Goal: Task Accomplishment & Management: Complete application form

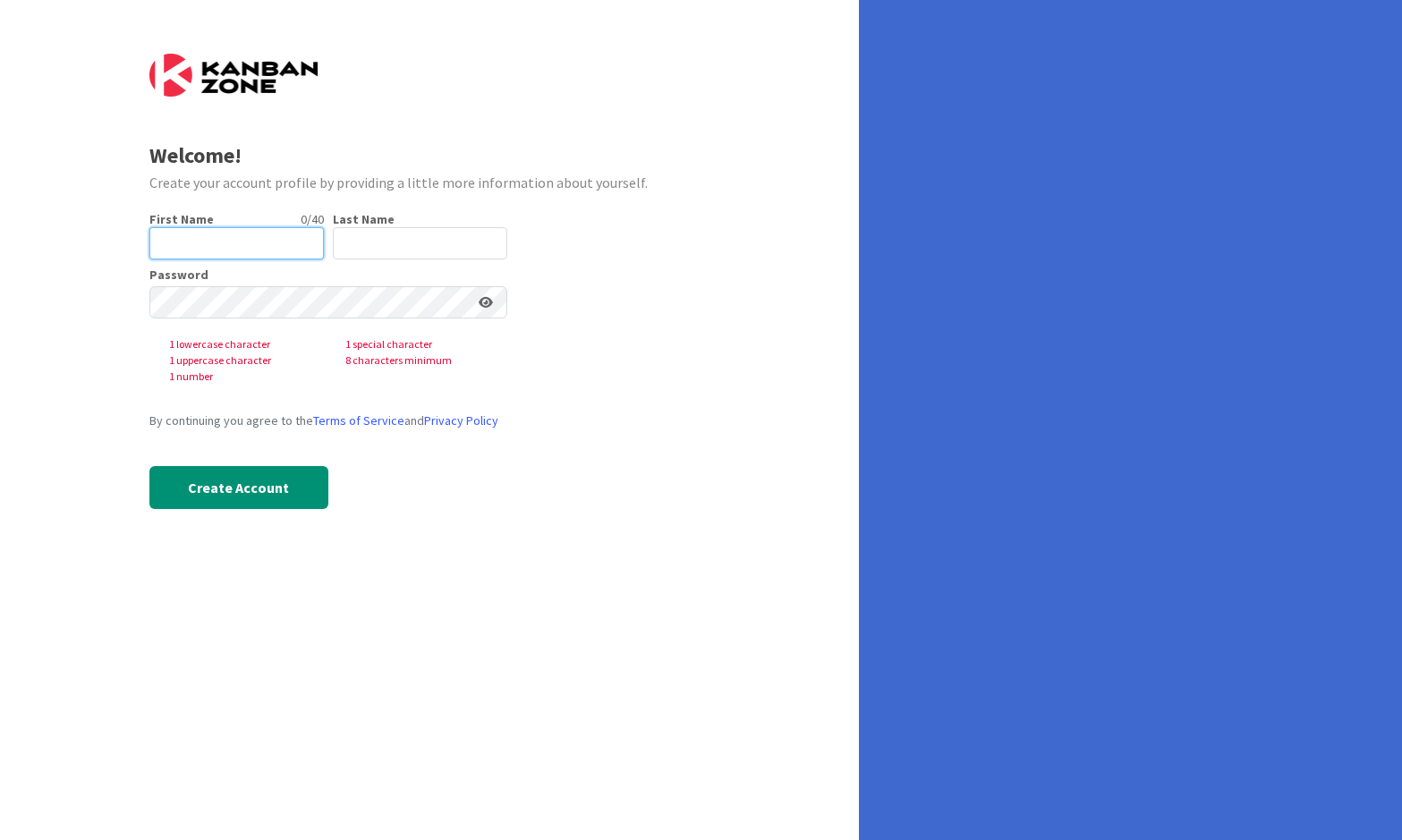
click at [222, 245] on input "text" at bounding box center [236, 243] width 174 height 33
type input "[PERSON_NAME]"
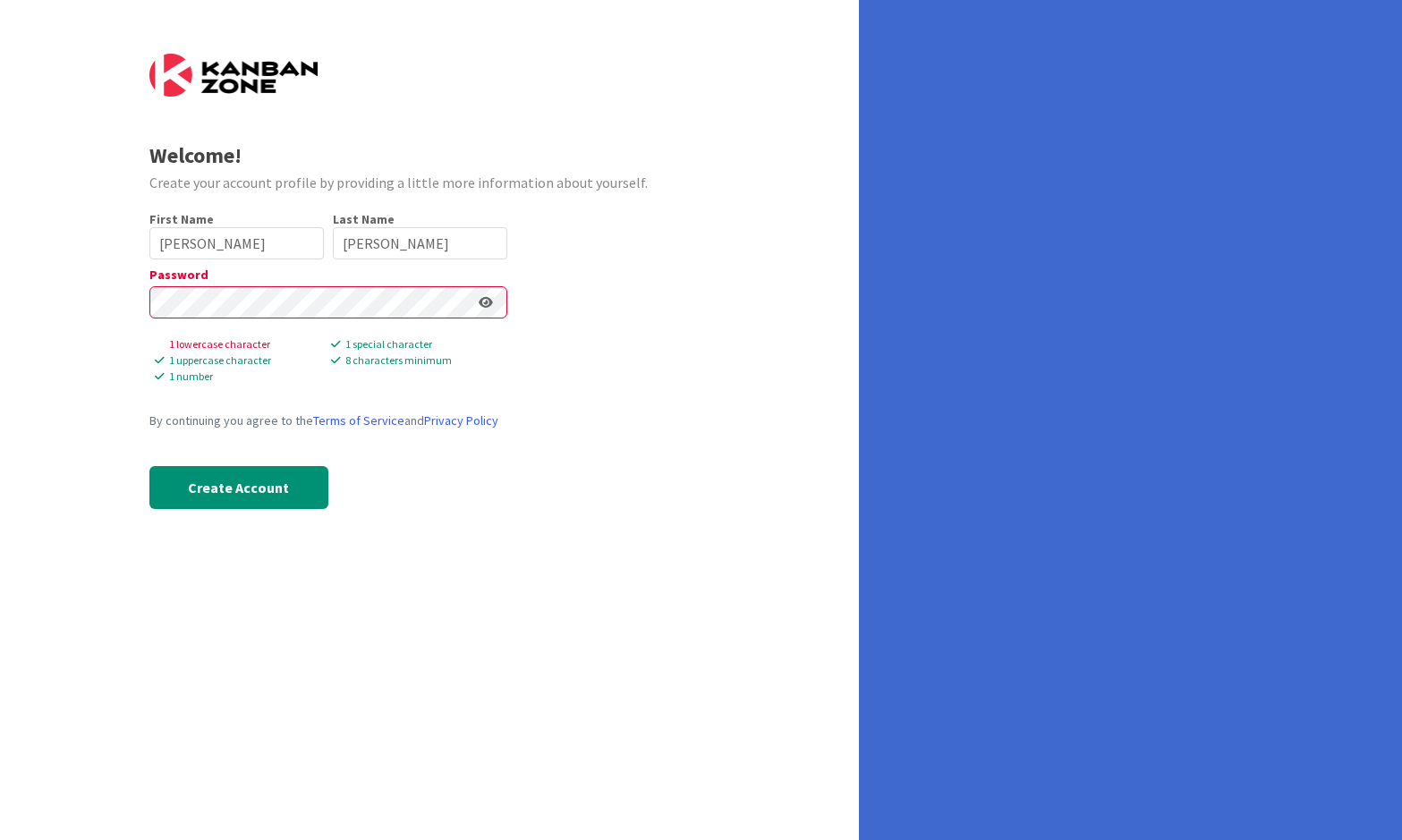
click at [466, 562] on div "Welcome! Create your account profile by providing a little more information abo…" at bounding box center [429, 420] width 859 height 840
click at [145, 311] on div "Welcome! Create your account profile by providing a little more information abo…" at bounding box center [429, 420] width 859 height 840
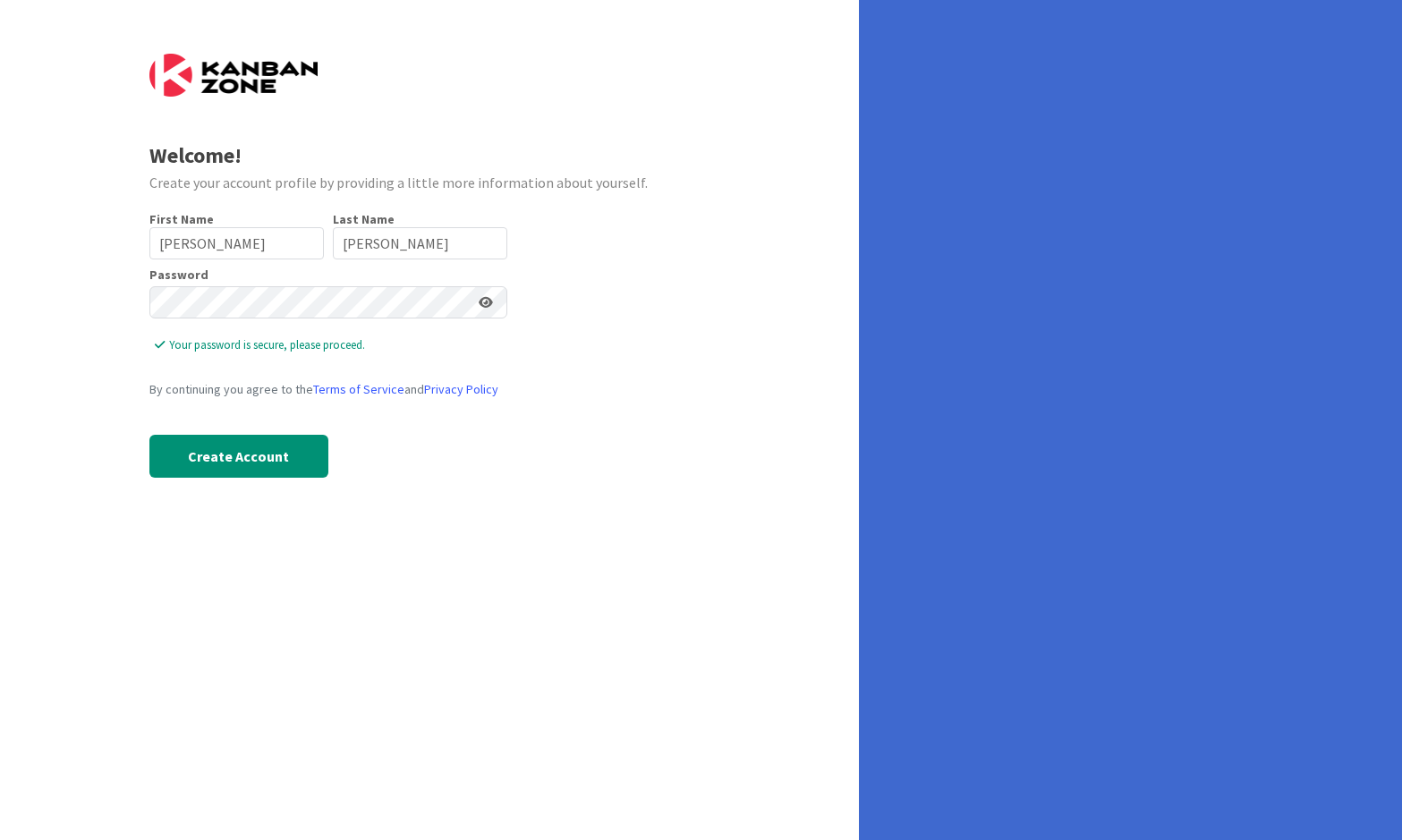
click at [103, 461] on div "Welcome! Create your account profile by providing a little more information abo…" at bounding box center [429, 420] width 859 height 840
click at [482, 304] on icon at bounding box center [485, 301] width 14 height 12
click at [292, 461] on button "Create Account" at bounding box center [239, 456] width 179 height 43
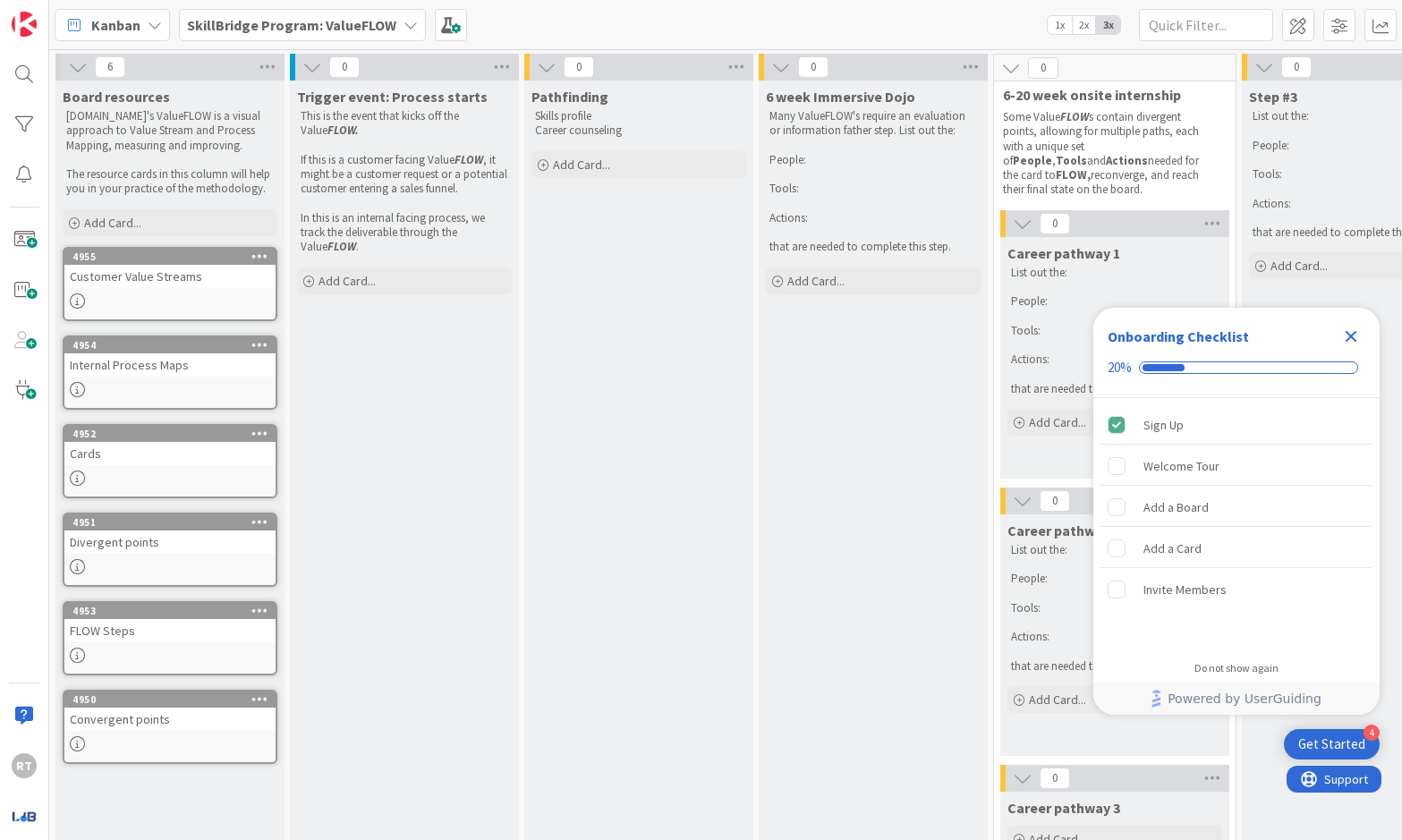
click at [404, 26] on icon at bounding box center [410, 24] width 14 height 14
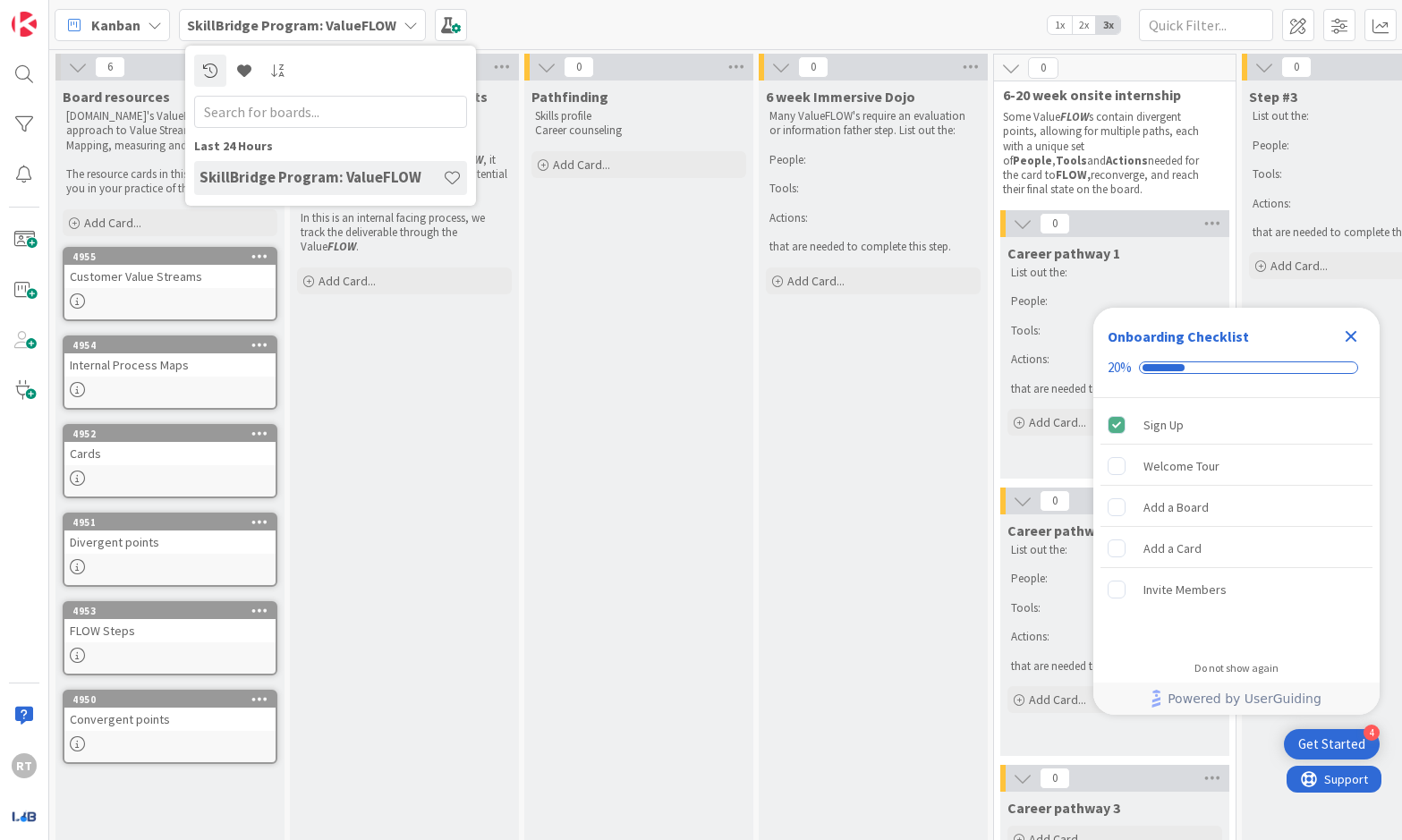
click at [404, 26] on icon at bounding box center [410, 24] width 14 height 14
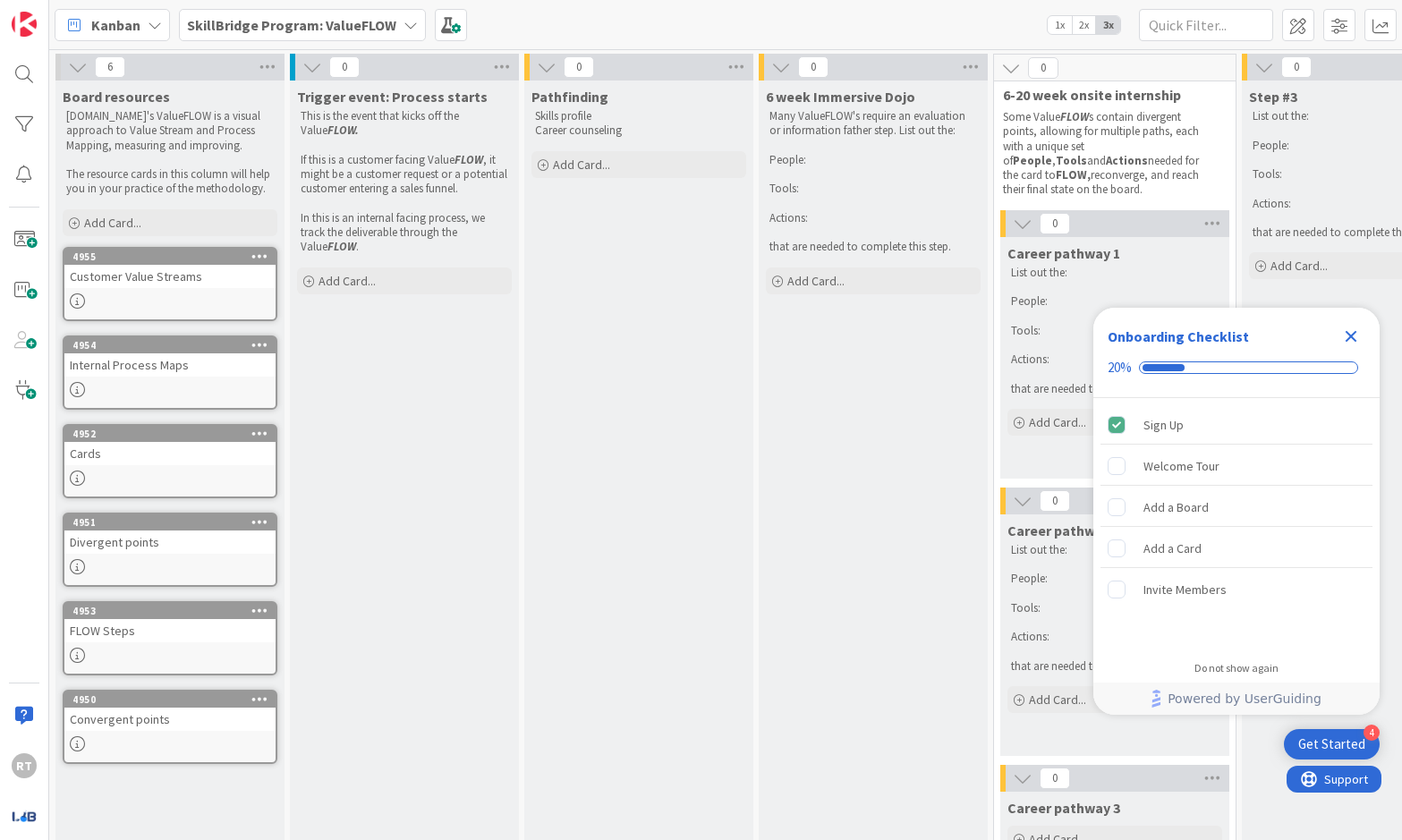
click at [1354, 334] on icon "Close Checklist" at bounding box center [1351, 337] width 11 height 11
